Goal: Browse casually

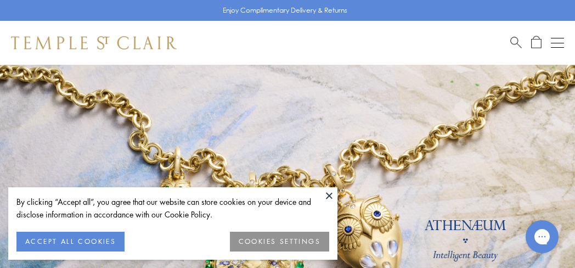
click at [328, 194] on button at bounding box center [329, 195] width 16 height 16
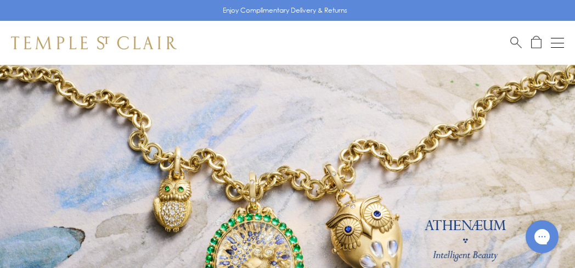
click at [563, 46] on button "Open navigation" at bounding box center [557, 42] width 13 height 13
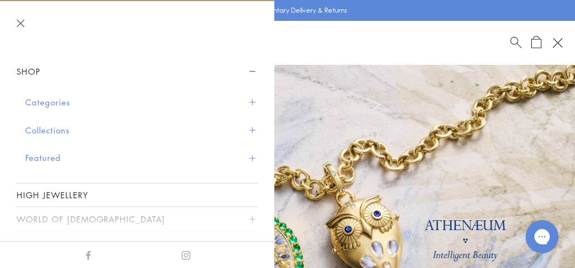
click at [57, 102] on button "Categories" at bounding box center [141, 102] width 233 height 28
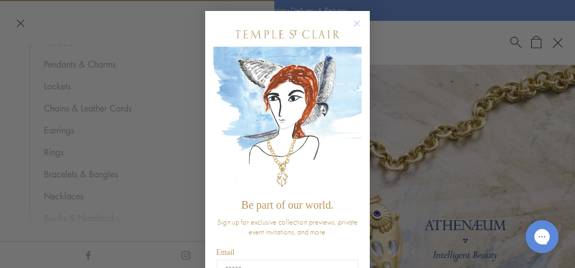
click at [355, 21] on icon "Close dialog" at bounding box center [357, 23] width 5 height 5
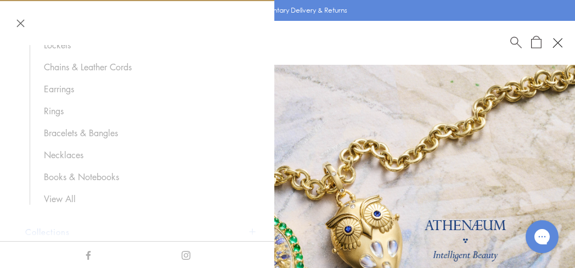
scroll to position [205, 0]
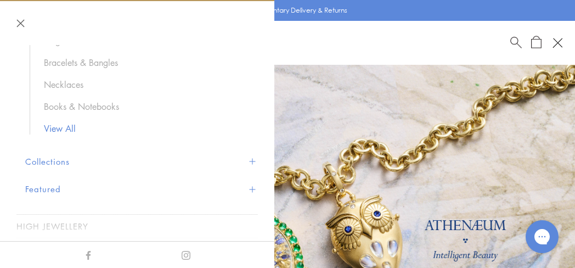
click at [63, 127] on link "View All" at bounding box center [145, 128] width 203 height 12
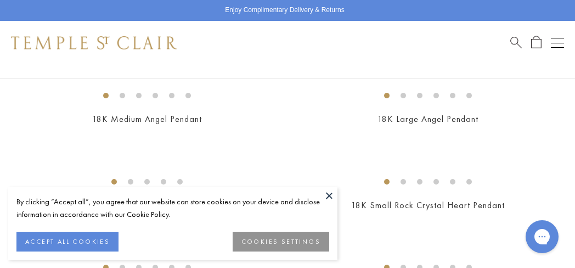
click at [329, 194] on button at bounding box center [329, 195] width 16 height 16
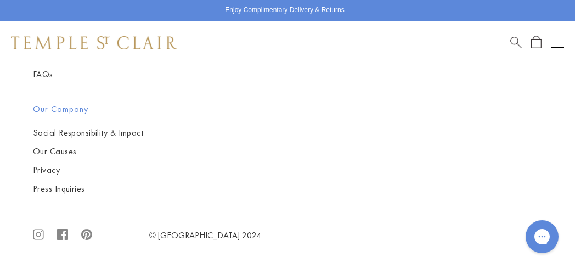
scroll to position [11394, 0]
click at [515, 37] on span "Search" at bounding box center [516, 42] width 12 height 12
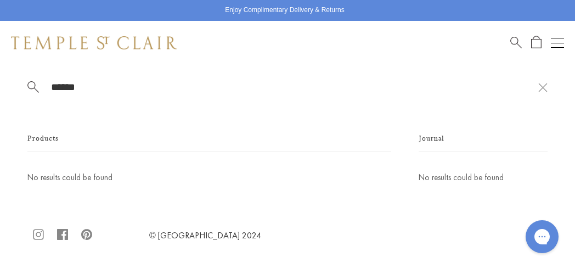
type input "******"
click at [105, 42] on img at bounding box center [94, 42] width 166 height 13
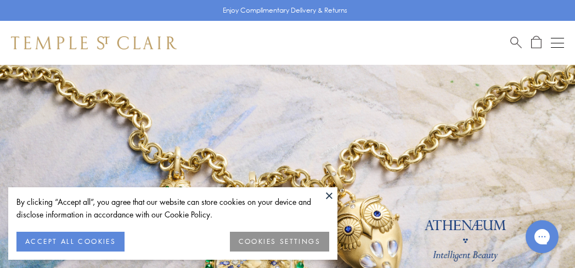
click at [330, 195] on button at bounding box center [329, 195] width 16 height 16
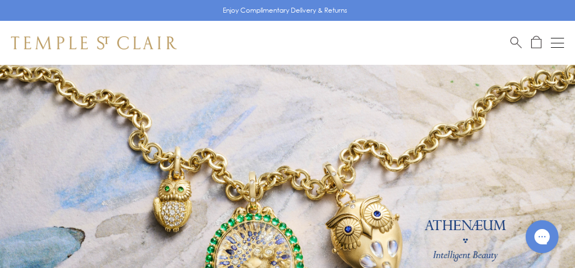
click at [558, 45] on button "Open navigation" at bounding box center [557, 42] width 13 height 13
